Goal: Transaction & Acquisition: Purchase product/service

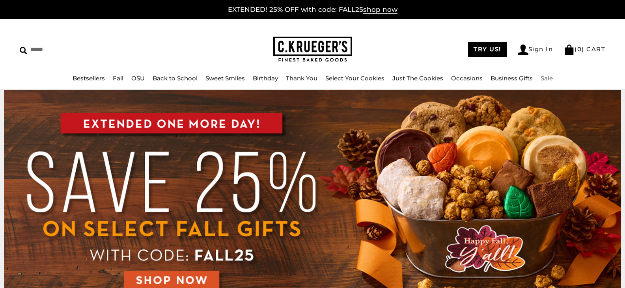
click at [553, 77] on link "Sale" at bounding box center [547, 78] width 12 height 7
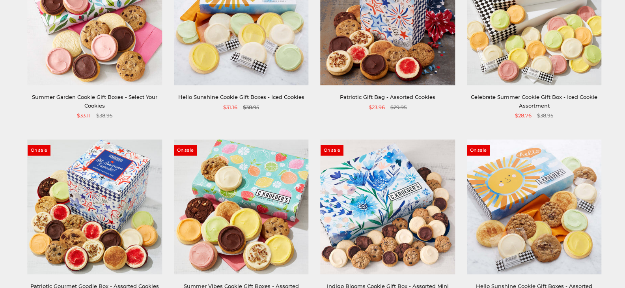
scroll to position [159, 0]
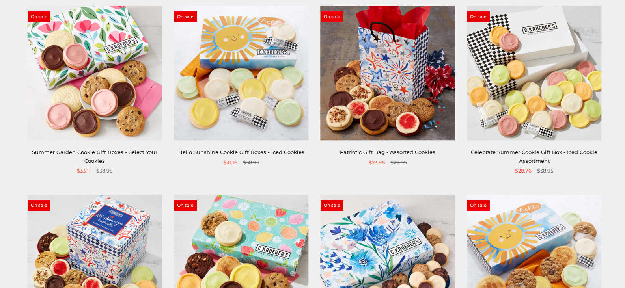
click at [541, 159] on link "Celebrate Summer Cookie Gift Box - Iced Cookie Assortment" at bounding box center [534, 156] width 127 height 15
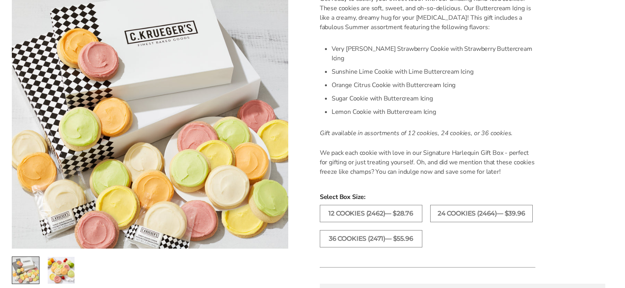
scroll to position [237, 0]
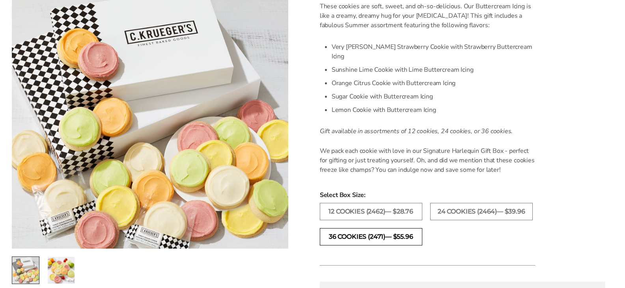
click at [412, 233] on label "36 Cookies (2471)— $55.96" at bounding box center [371, 236] width 103 height 17
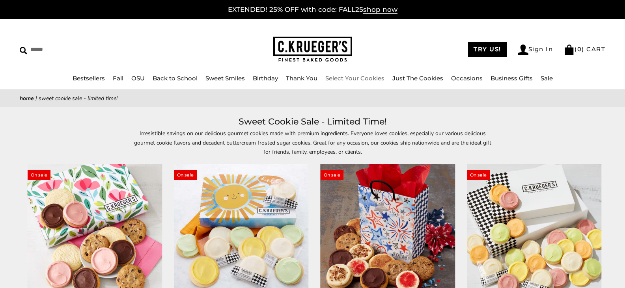
click at [356, 77] on link "Select Your Cookies" at bounding box center [354, 78] width 59 height 7
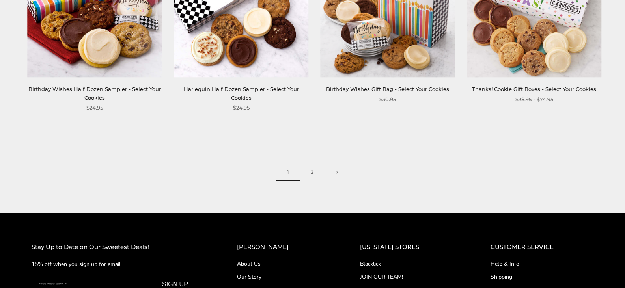
scroll to position [1183, 0]
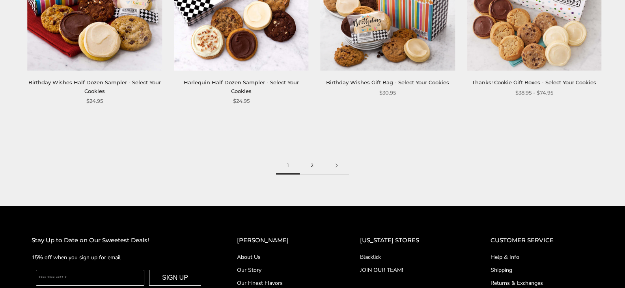
click at [314, 169] on link "2" at bounding box center [312, 166] width 25 height 18
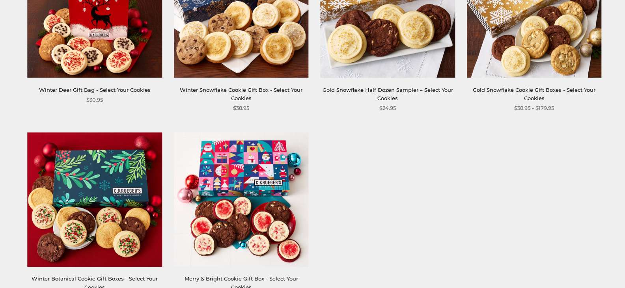
scroll to position [1104, 0]
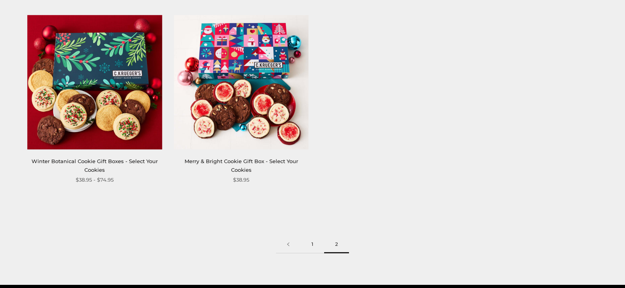
click at [313, 242] on link "1" at bounding box center [313, 245] width 24 height 18
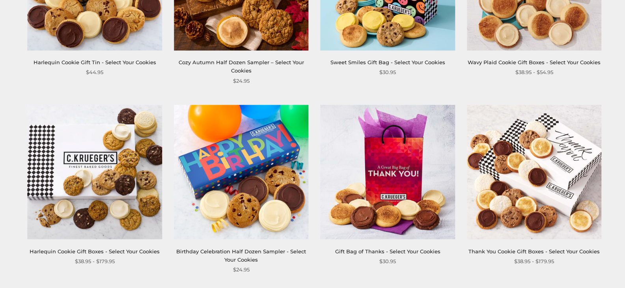
scroll to position [828, 0]
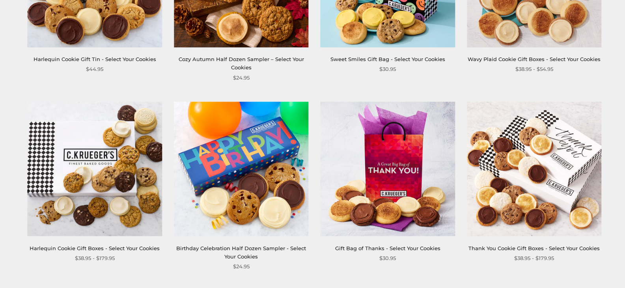
click at [78, 247] on link "Harlequin Cookie Gift Boxes - Select Your Cookies" at bounding box center [95, 248] width 130 height 6
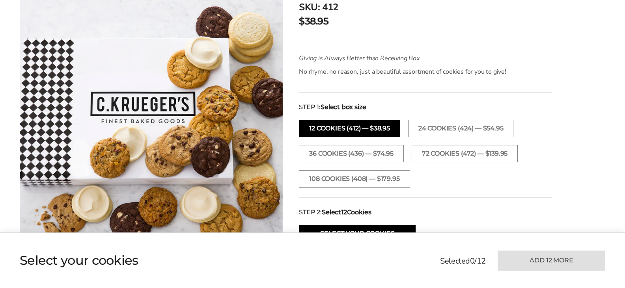
scroll to position [237, 0]
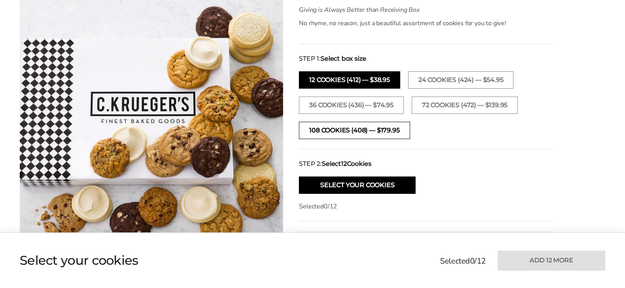
click at [345, 131] on button "108 Cookies (408) — $179.95" at bounding box center [354, 130] width 111 height 17
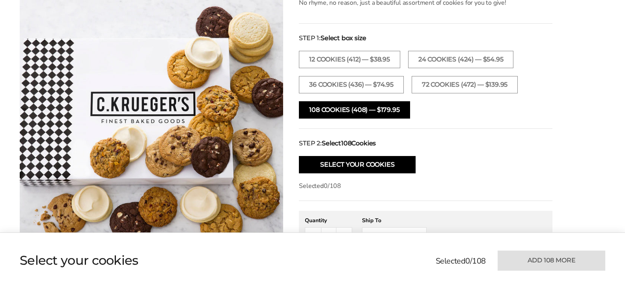
scroll to position [316, 0]
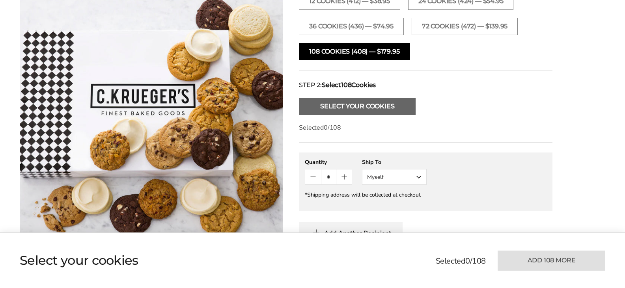
click at [373, 111] on button "Select Your Cookies" at bounding box center [357, 106] width 117 height 17
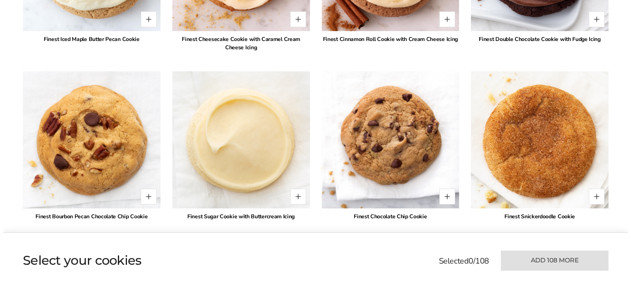
scroll to position [891, 0]
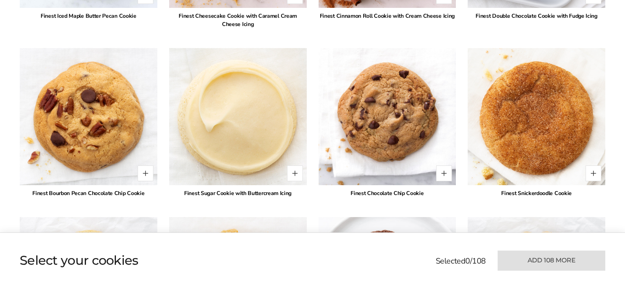
click at [193, 128] on img at bounding box center [237, 116] width 151 height 151
click at [294, 172] on button "Quantity button plus" at bounding box center [295, 174] width 16 height 16
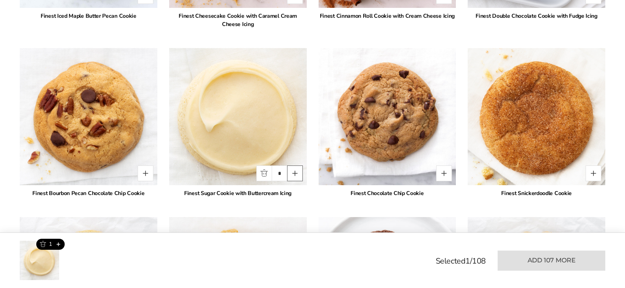
click at [293, 173] on button "Quantity button plus" at bounding box center [295, 174] width 16 height 16
drag, startPoint x: 287, startPoint y: 172, endPoint x: 272, endPoint y: 173, distance: 15.4
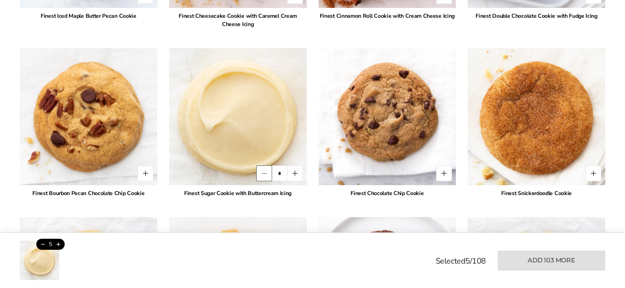
click at [268, 172] on div "*" at bounding box center [279, 174] width 47 height 16
click at [286, 176] on input "*" at bounding box center [280, 174] width 16 height 16
click at [293, 174] on button "Quantity button plus" at bounding box center [295, 174] width 16 height 16
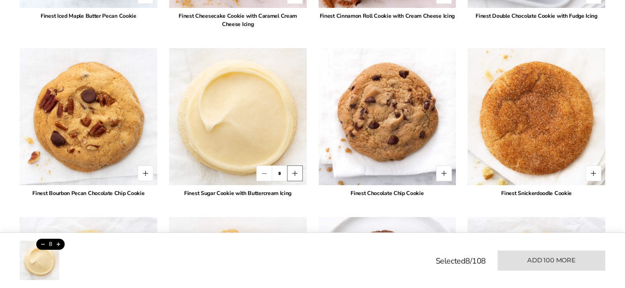
click at [293, 174] on button "Quantity button plus" at bounding box center [295, 174] width 16 height 16
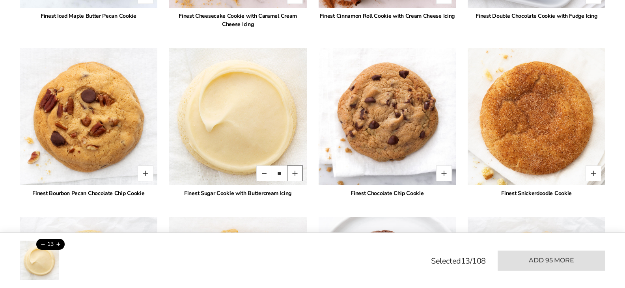
click at [293, 174] on button "Quantity button plus" at bounding box center [295, 174] width 16 height 16
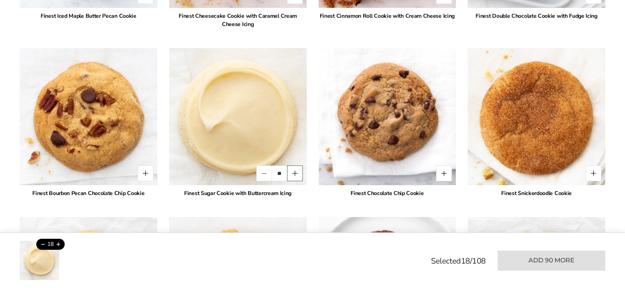
click at [293, 174] on button "Quantity button plus" at bounding box center [295, 174] width 16 height 16
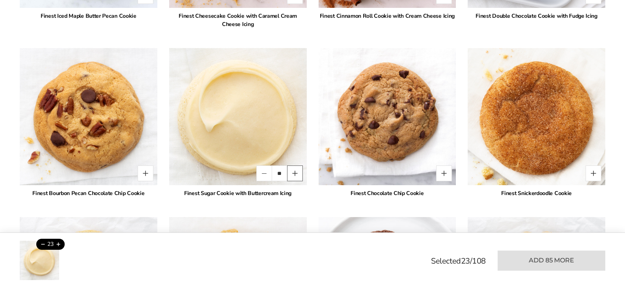
click at [293, 174] on button "Quantity button plus" at bounding box center [295, 174] width 16 height 16
click at [293, 172] on button "Quantity button plus" at bounding box center [295, 174] width 16 height 16
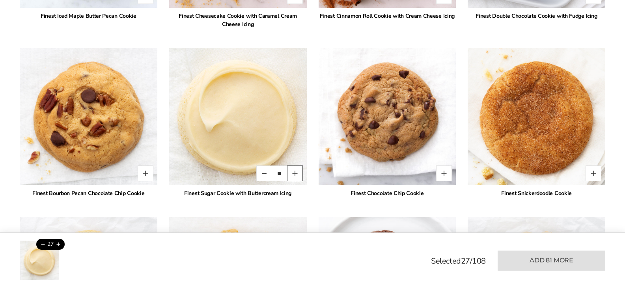
click at [293, 172] on button "Quantity button plus" at bounding box center [295, 174] width 16 height 16
click at [293, 171] on button "Quantity button plus" at bounding box center [295, 174] width 16 height 16
click at [293, 170] on button "Quantity button plus" at bounding box center [295, 174] width 16 height 16
click at [293, 171] on button "Quantity button plus" at bounding box center [295, 174] width 16 height 16
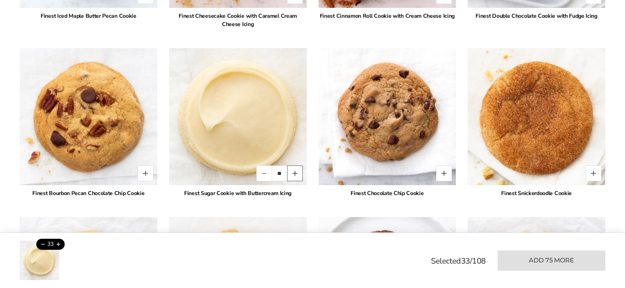
click at [293, 171] on button "Quantity button plus" at bounding box center [295, 174] width 16 height 16
click at [294, 177] on button "Quantity button plus" at bounding box center [295, 174] width 16 height 16
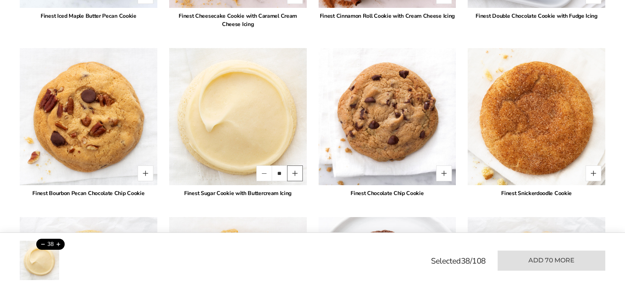
click at [294, 175] on button "Quantity button plus" at bounding box center [295, 174] width 16 height 16
click at [293, 175] on button "Quantity button plus" at bounding box center [295, 174] width 16 height 16
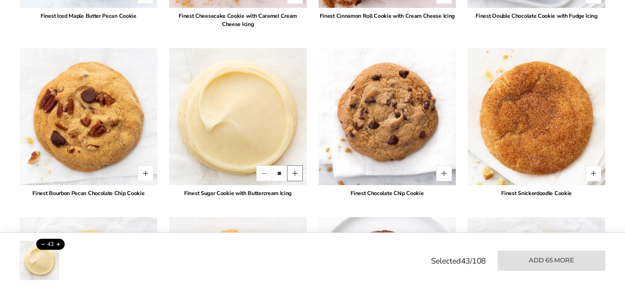
click at [293, 175] on button "Quantity button plus" at bounding box center [295, 174] width 16 height 16
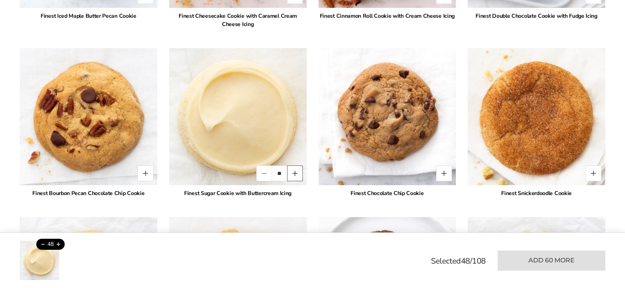
click at [293, 174] on button "Quantity button plus" at bounding box center [295, 174] width 16 height 16
click at [293, 173] on button "Quantity button plus" at bounding box center [295, 174] width 16 height 16
click at [293, 172] on button "Quantity button plus" at bounding box center [295, 174] width 16 height 16
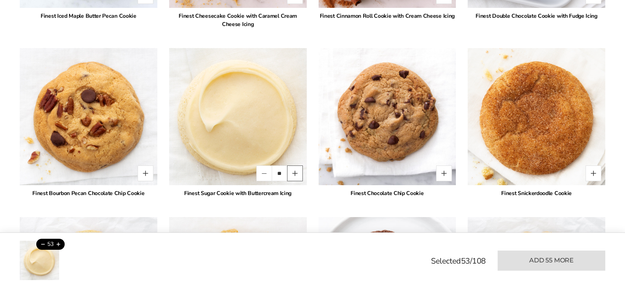
click at [293, 172] on button "Quantity button plus" at bounding box center [295, 174] width 16 height 16
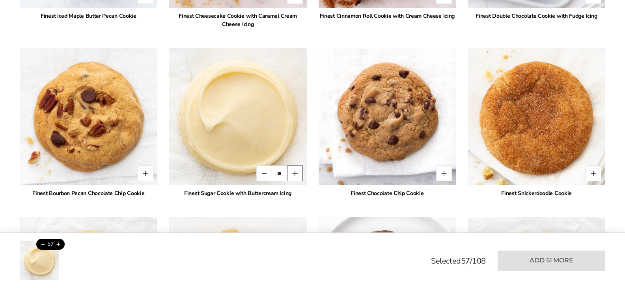
click at [293, 172] on button "Quantity button plus" at bounding box center [295, 174] width 16 height 16
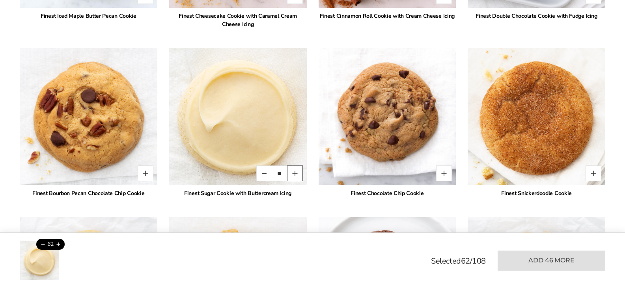
click at [293, 172] on button "Quantity button plus" at bounding box center [295, 174] width 16 height 16
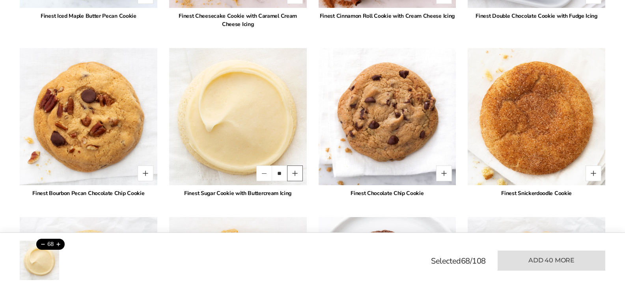
click at [293, 172] on button "Quantity button plus" at bounding box center [295, 174] width 16 height 16
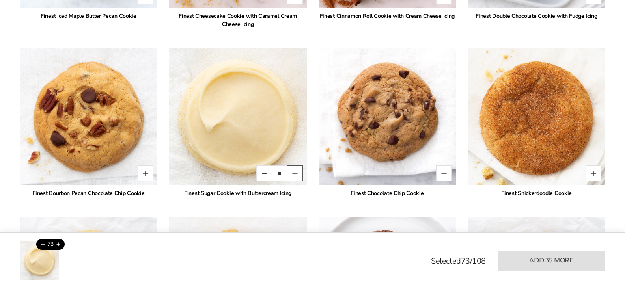
click at [293, 172] on button "Quantity button plus" at bounding box center [295, 174] width 16 height 16
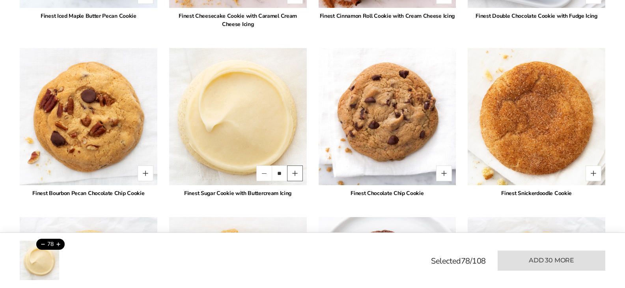
click at [293, 172] on button "Quantity button plus" at bounding box center [295, 174] width 16 height 16
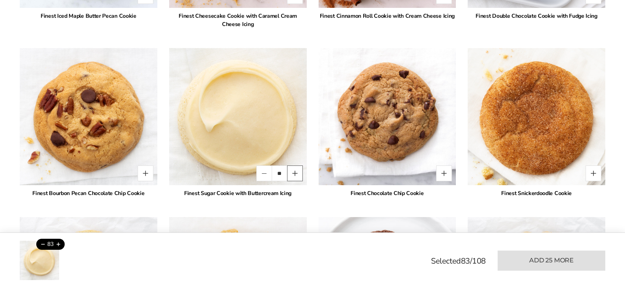
click at [293, 172] on button "Quantity button plus" at bounding box center [295, 174] width 16 height 16
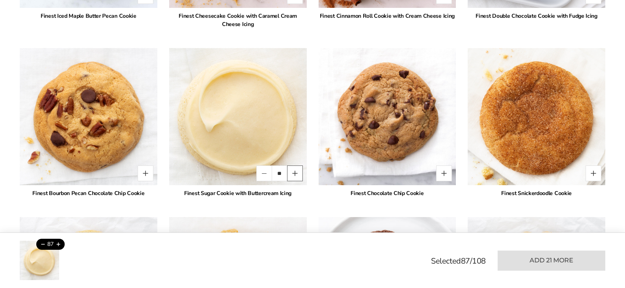
click at [293, 172] on button "Quantity button plus" at bounding box center [295, 174] width 16 height 16
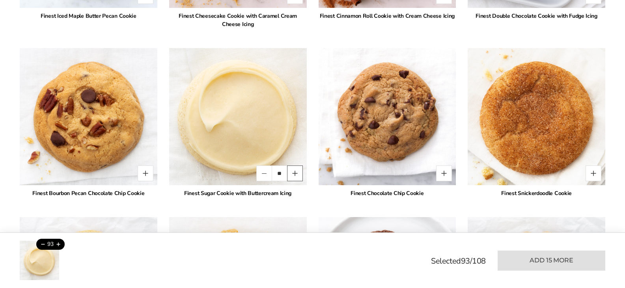
click at [293, 172] on button "Quantity button plus" at bounding box center [295, 174] width 16 height 16
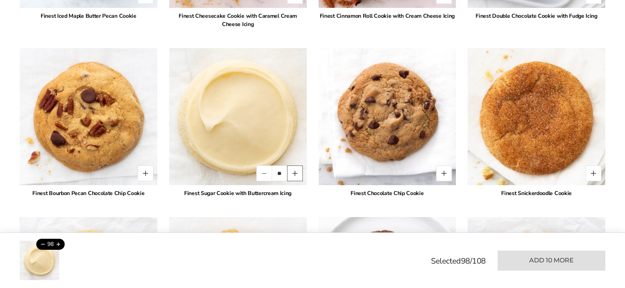
click at [293, 172] on button "Quantity button plus" at bounding box center [295, 174] width 16 height 16
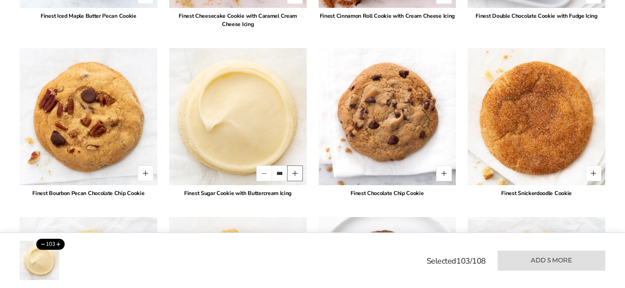
click at [293, 172] on button "Quantity button plus" at bounding box center [295, 174] width 16 height 16
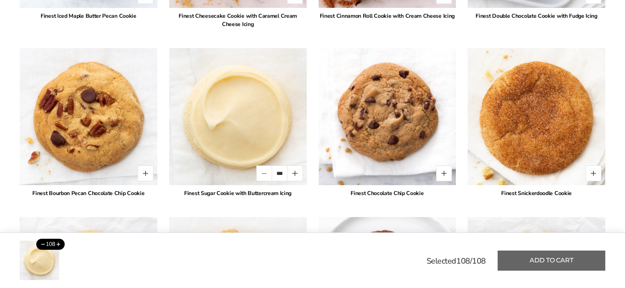
click at [536, 257] on button "Add to cart" at bounding box center [552, 261] width 108 height 20
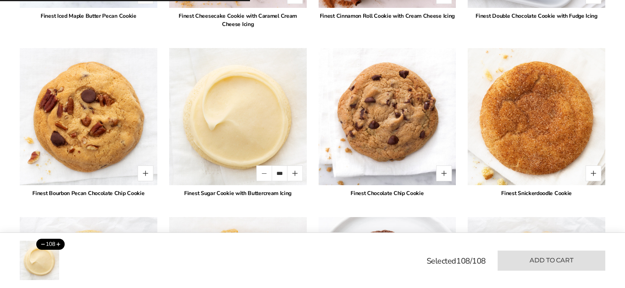
type input "*"
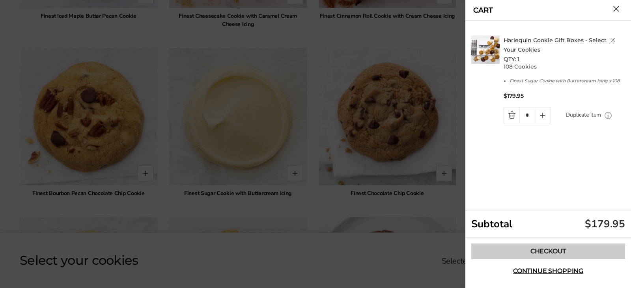
click at [532, 250] on link "Checkout" at bounding box center [548, 252] width 154 height 16
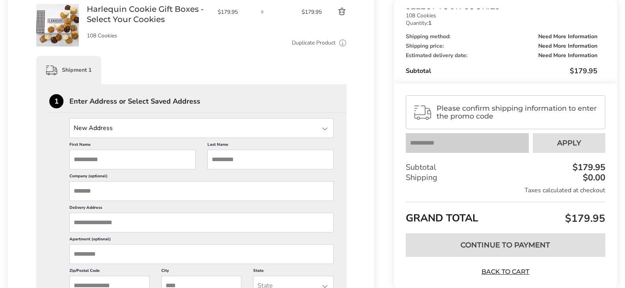
scroll to position [158, 0]
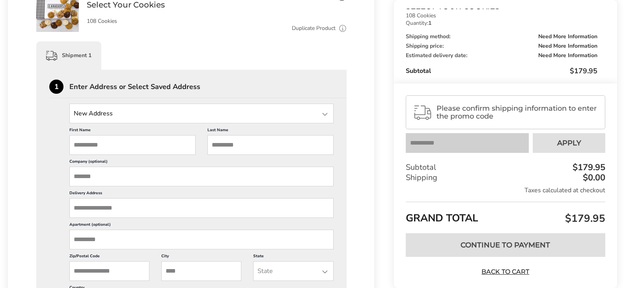
click at [91, 143] on input "First Name" at bounding box center [132, 145] width 126 height 20
type input "****"
type input "*"
type input "**********"
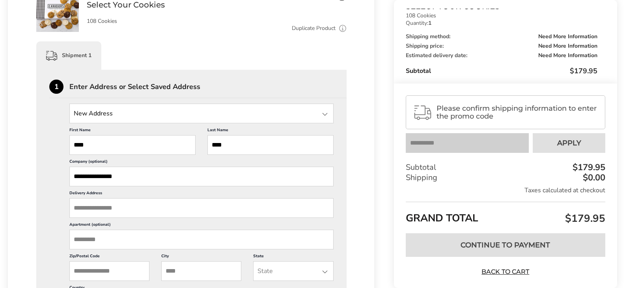
click at [82, 209] on input "Delivery Address" at bounding box center [201, 208] width 264 height 20
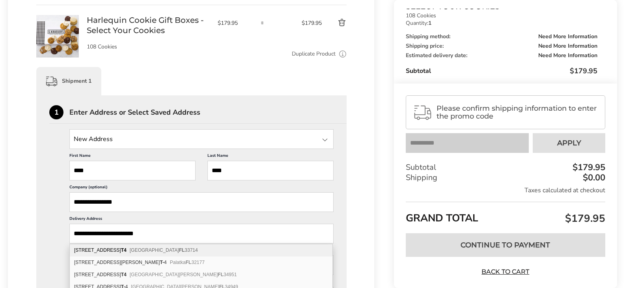
type input "**********"
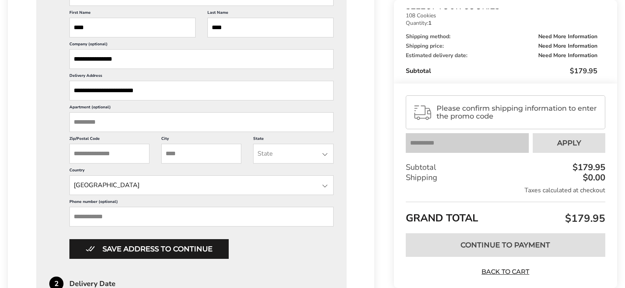
scroll to position [276, 0]
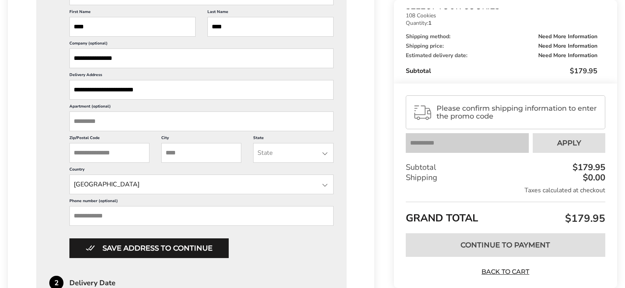
click at [90, 149] on input "Zip/Postal Code" at bounding box center [109, 153] width 80 height 20
type input "*****"
click at [176, 148] on input "City" at bounding box center [201, 153] width 80 height 20
type input "********"
click at [282, 156] on input "State" at bounding box center [293, 153] width 80 height 20
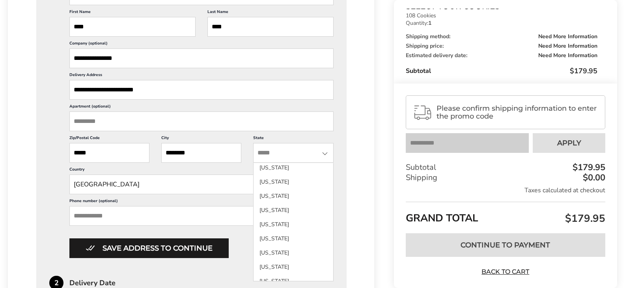
scroll to position [513, 0]
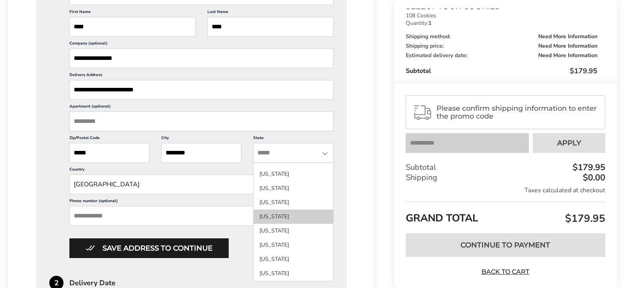
click at [271, 220] on li "Ohio" at bounding box center [293, 217] width 79 height 14
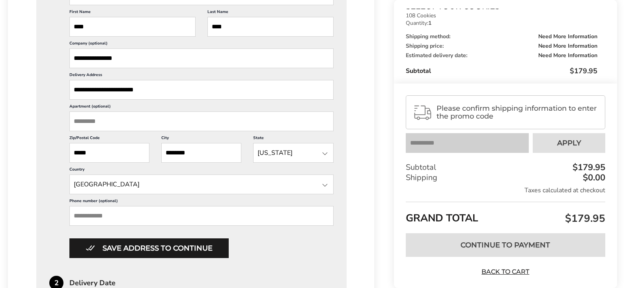
click at [116, 215] on input "Phone number (optional)" at bounding box center [201, 216] width 264 height 20
type input "**********"
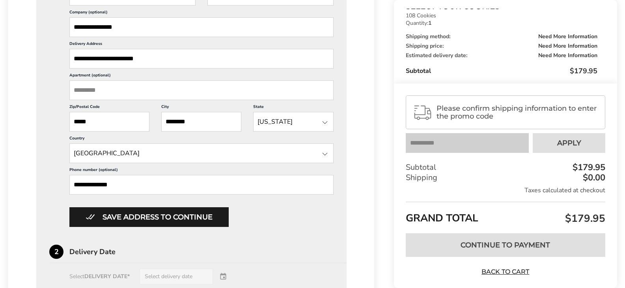
scroll to position [355, 0]
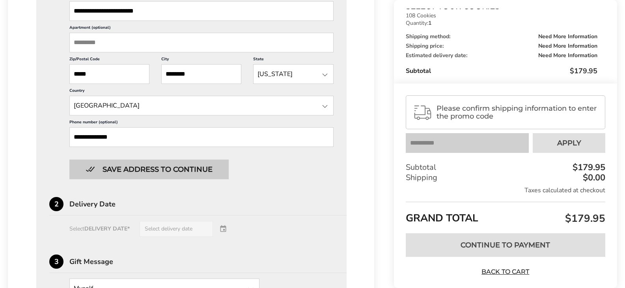
click at [123, 168] on button "Save address to continue" at bounding box center [148, 170] width 159 height 20
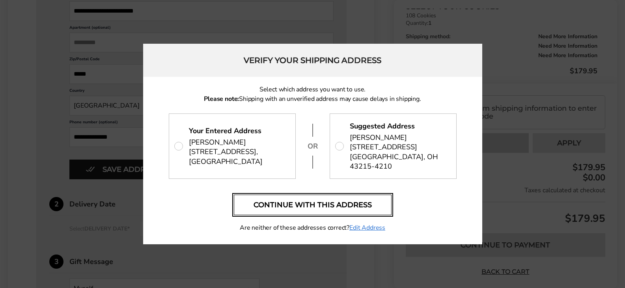
click at [347, 198] on button "Continue with this address" at bounding box center [313, 205] width 158 height 21
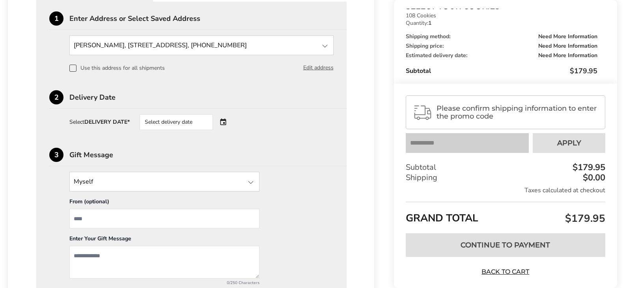
scroll to position [187, 0]
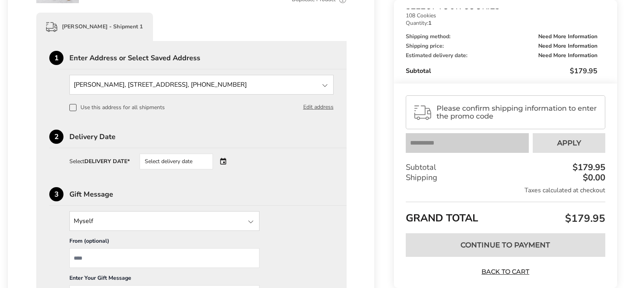
click at [224, 161] on div "Select delivery date" at bounding box center [187, 162] width 95 height 16
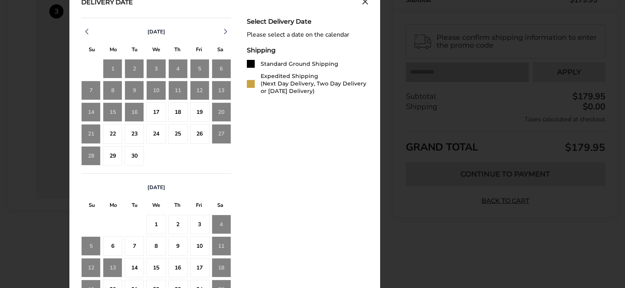
scroll to position [384, 0]
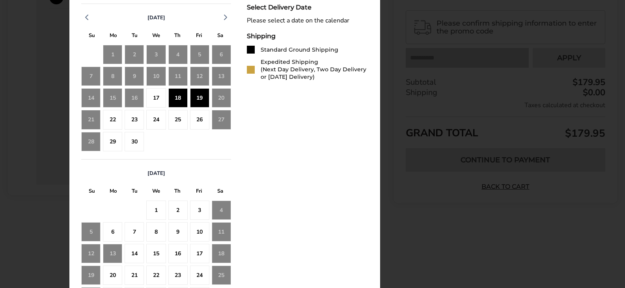
click at [200, 97] on div "19" at bounding box center [199, 97] width 19 height 19
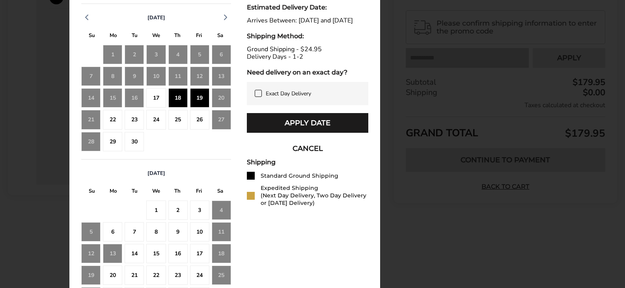
click at [154, 98] on div "17" at bounding box center [155, 97] width 19 height 19
click at [260, 97] on icon at bounding box center [258, 93] width 6 height 6
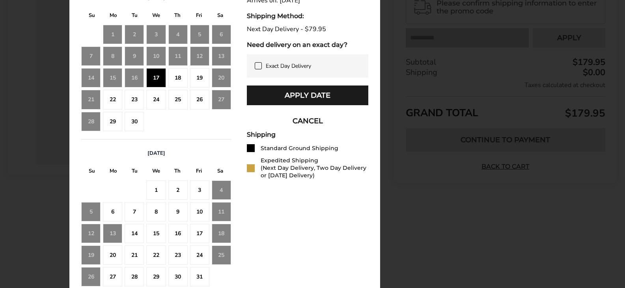
scroll to position [422, 0]
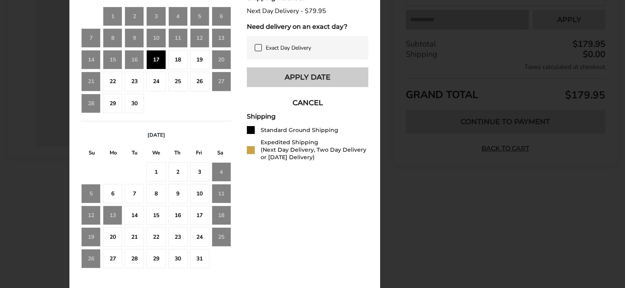
click at [289, 75] on button "Apply Date" at bounding box center [307, 77] width 121 height 20
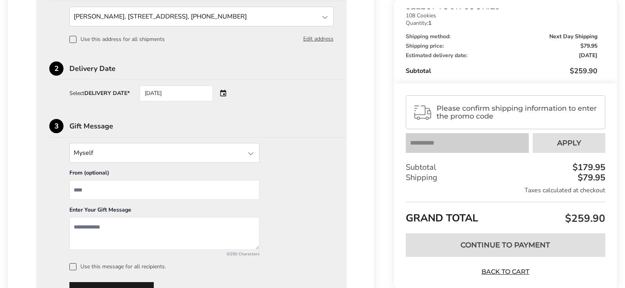
scroll to position [263, 0]
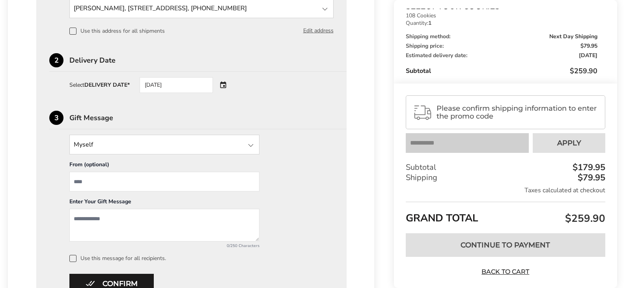
click at [224, 86] on div "09/17/2025" at bounding box center [187, 85] width 95 height 16
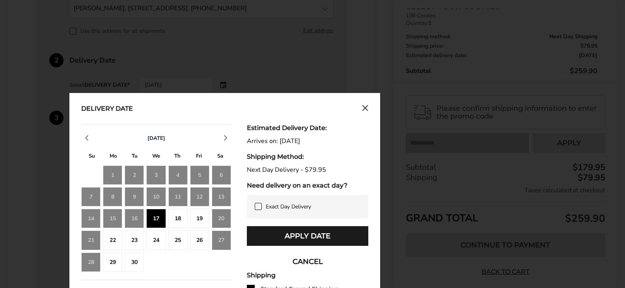
click at [183, 219] on div "18" at bounding box center [177, 218] width 19 height 19
click at [258, 207] on icon at bounding box center [258, 207] width 6 height 6
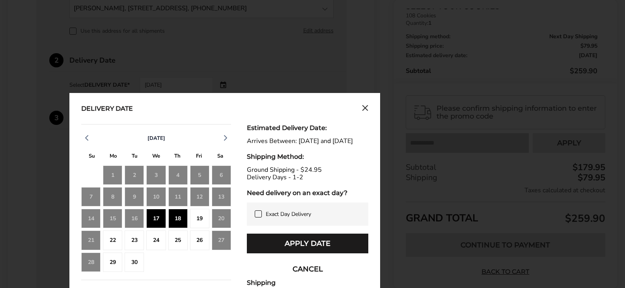
click at [151, 218] on div "17" at bounding box center [155, 218] width 19 height 19
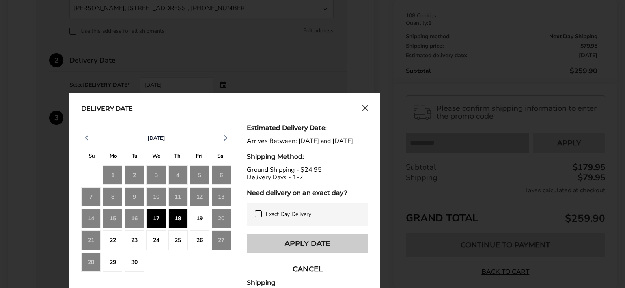
click at [289, 247] on button "Apply Date" at bounding box center [307, 244] width 121 height 20
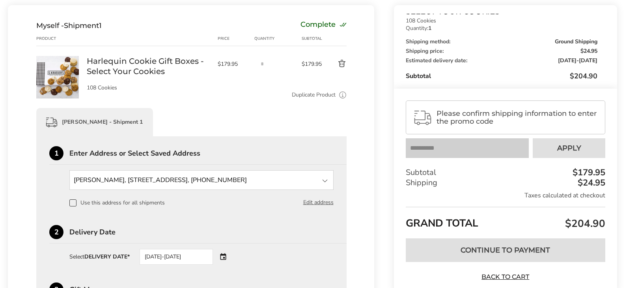
scroll to position [105, 0]
